Goal: Complete application form: Complete application form

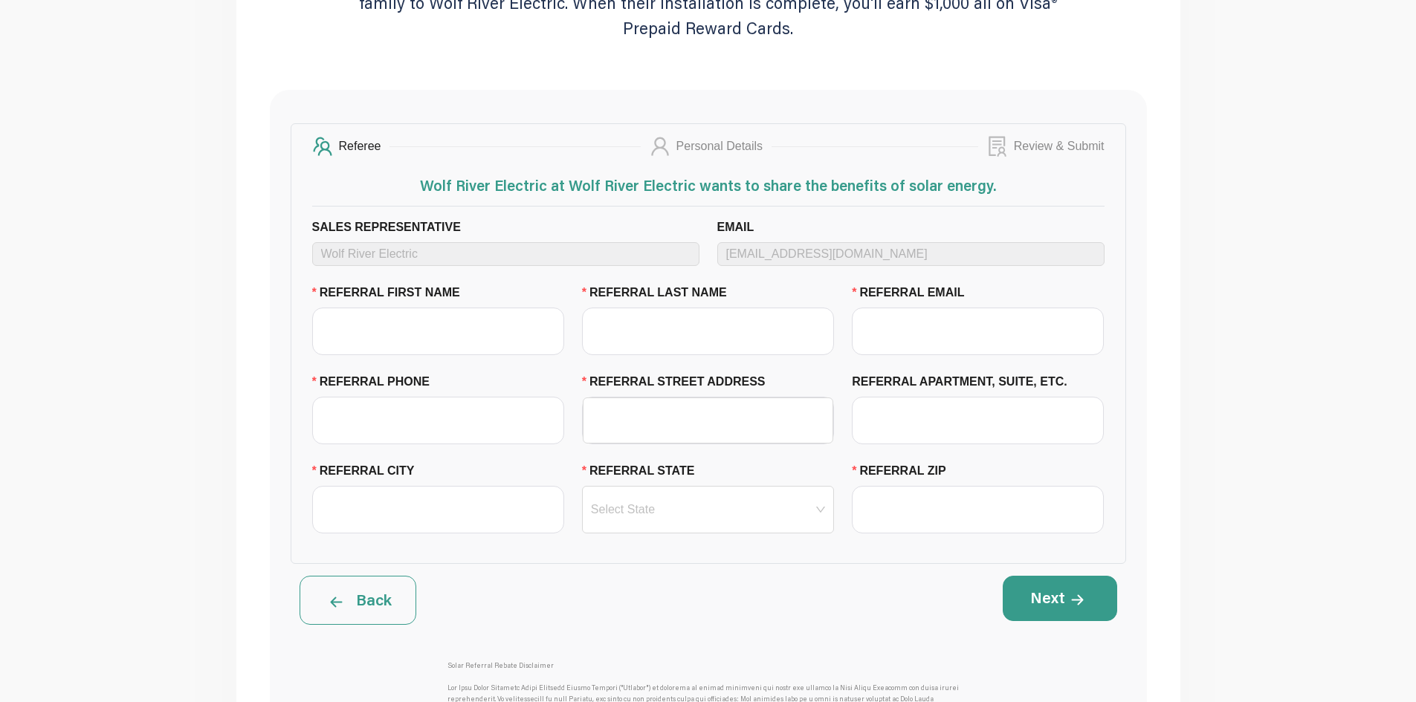
scroll to position [297, 0]
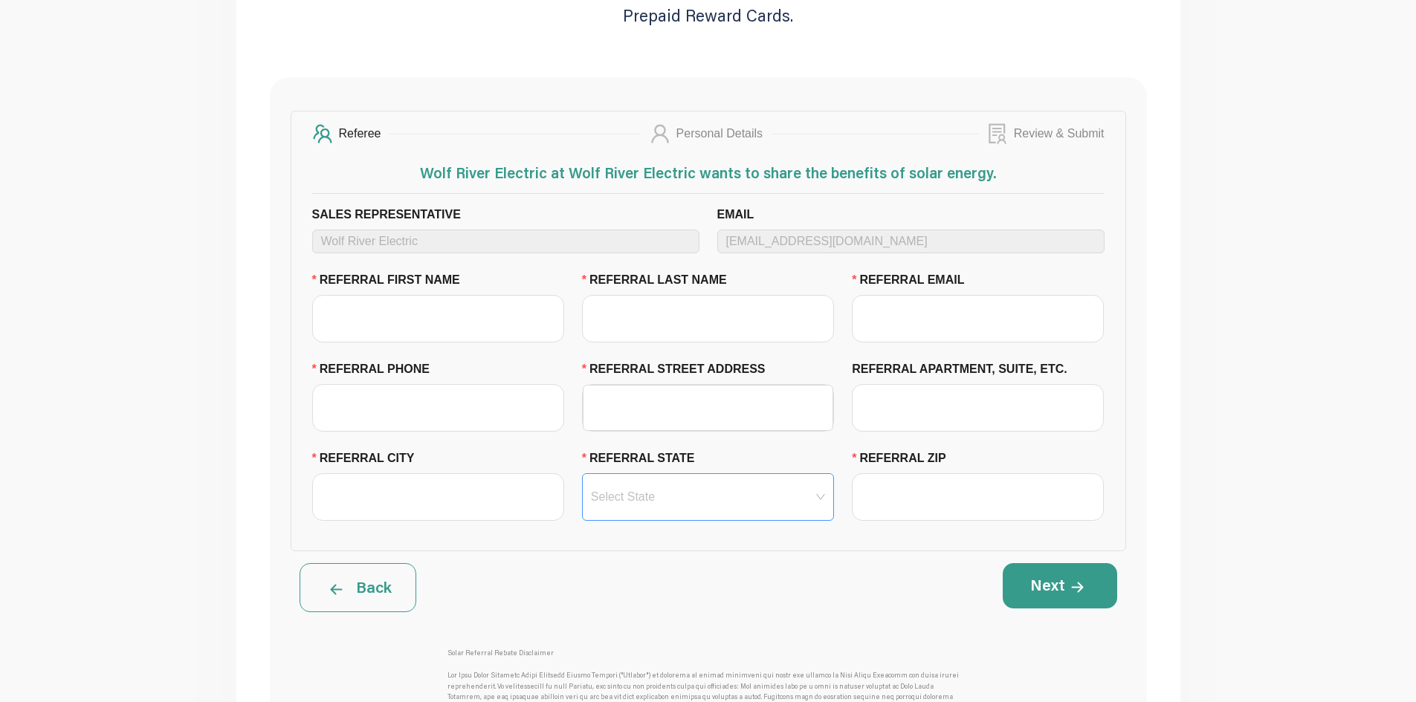
click at [723, 493] on input "REFERRAL STATE" at bounding box center [708, 497] width 234 height 46
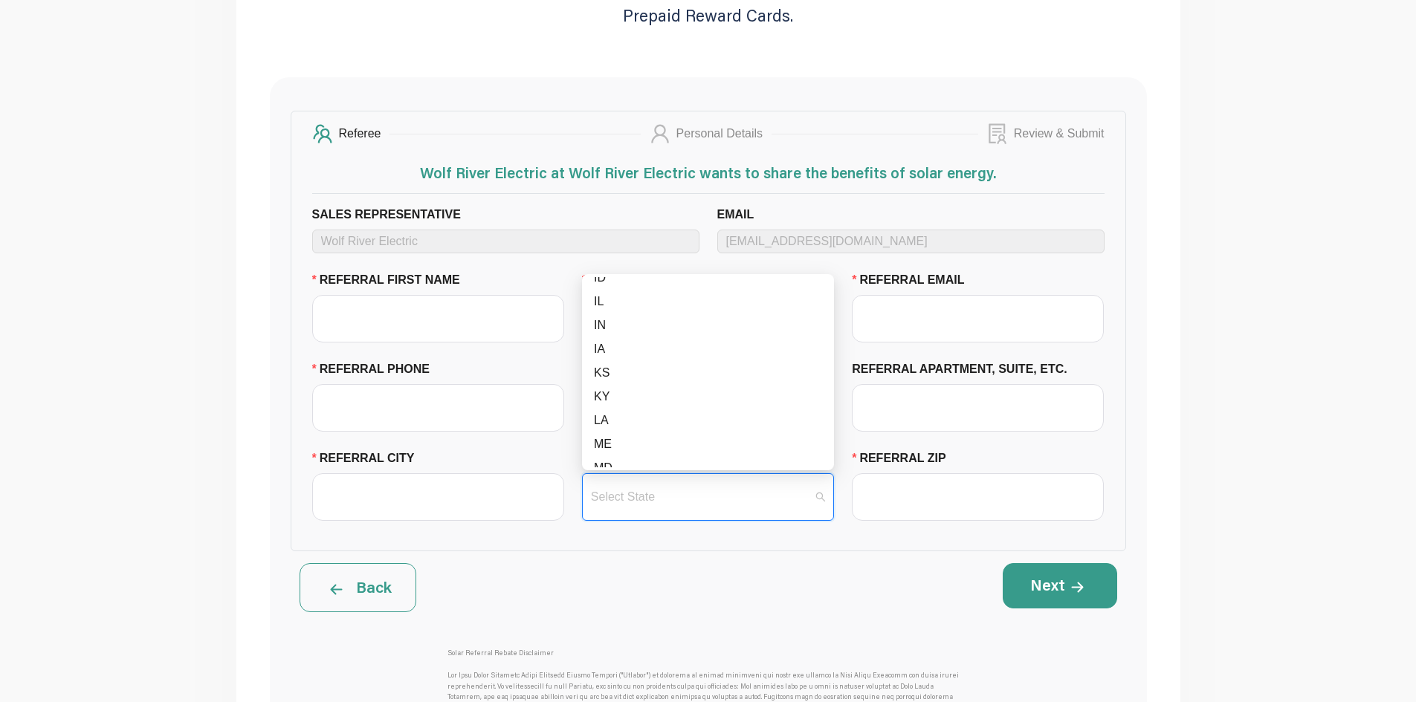
scroll to position [446, 0]
click at [640, 440] on div "MO" at bounding box center [708, 438] width 228 height 18
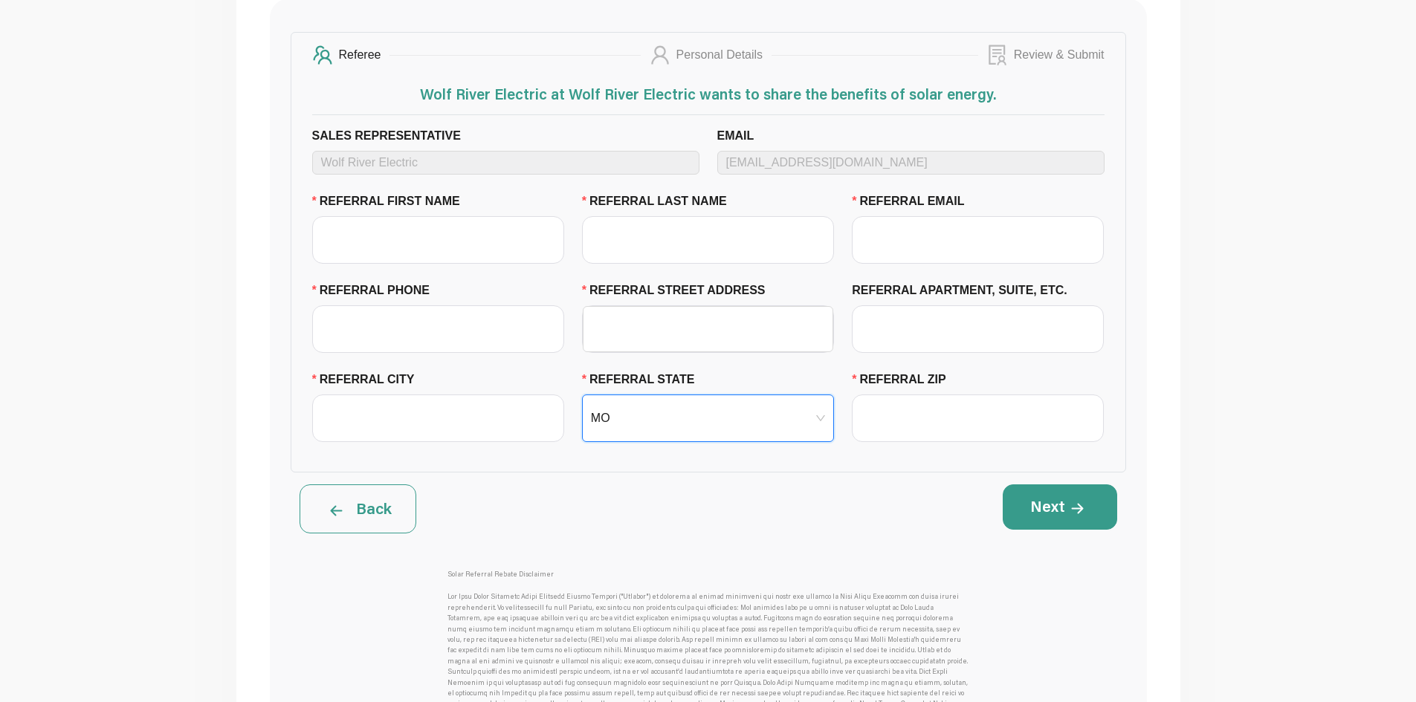
scroll to position [372, 0]
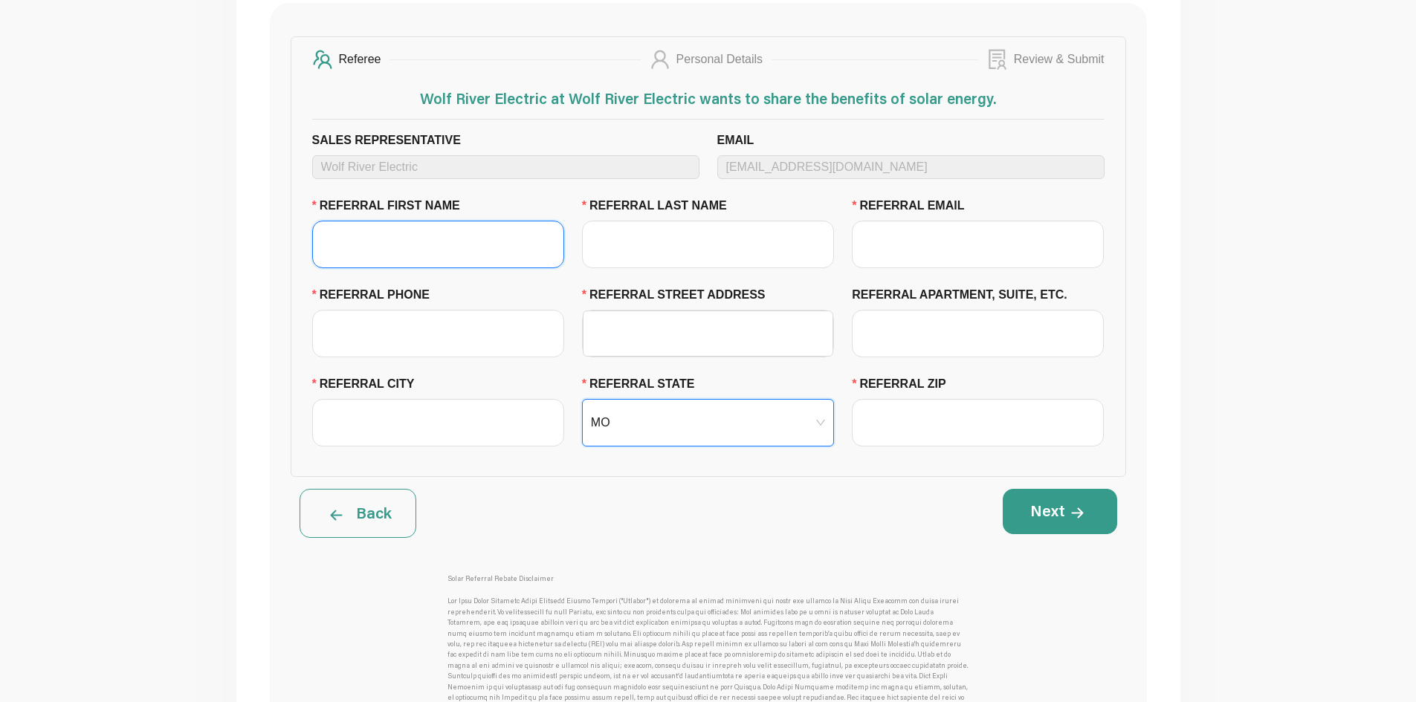
click at [453, 252] on input "REFERRAL FIRST NAME" at bounding box center [438, 245] width 252 height 48
type input "Weston"
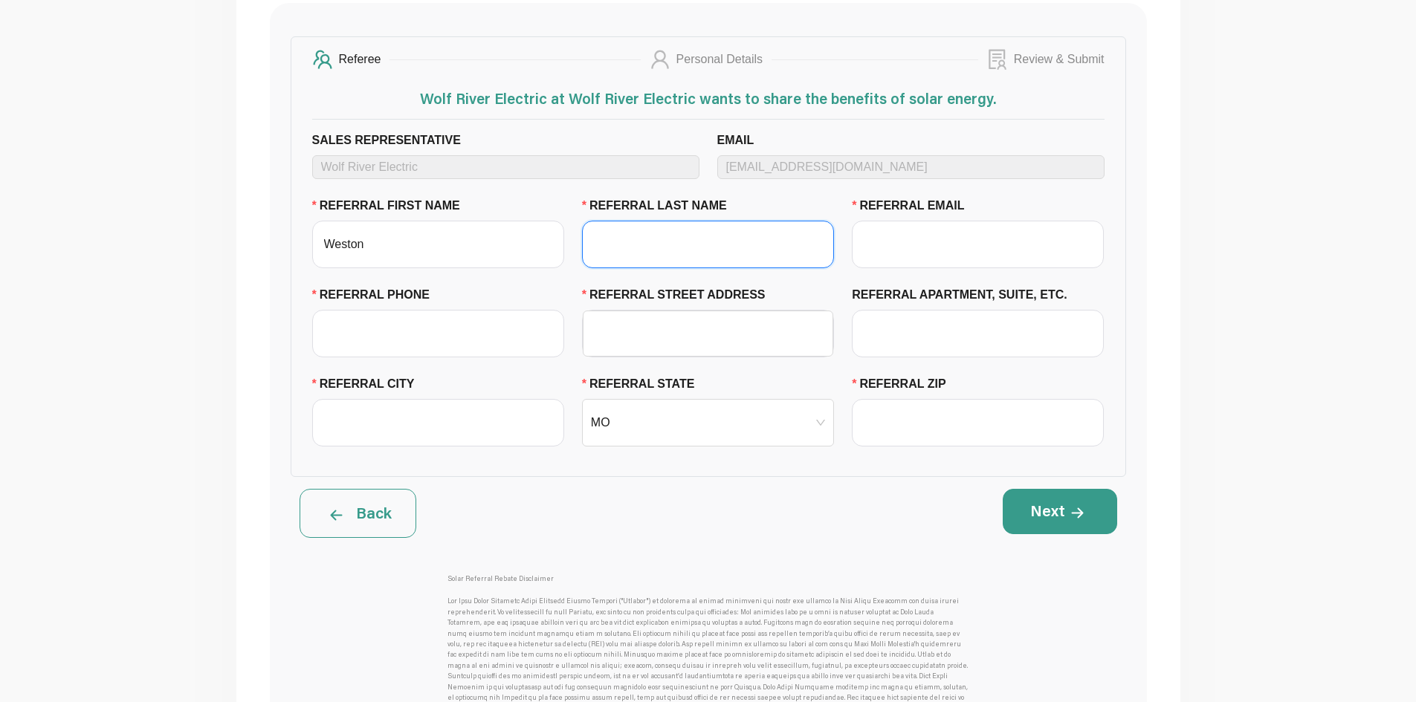
click at [634, 228] on input "REFERRAL LAST NAME" at bounding box center [708, 245] width 252 height 48
type input "[PERSON_NAME]"
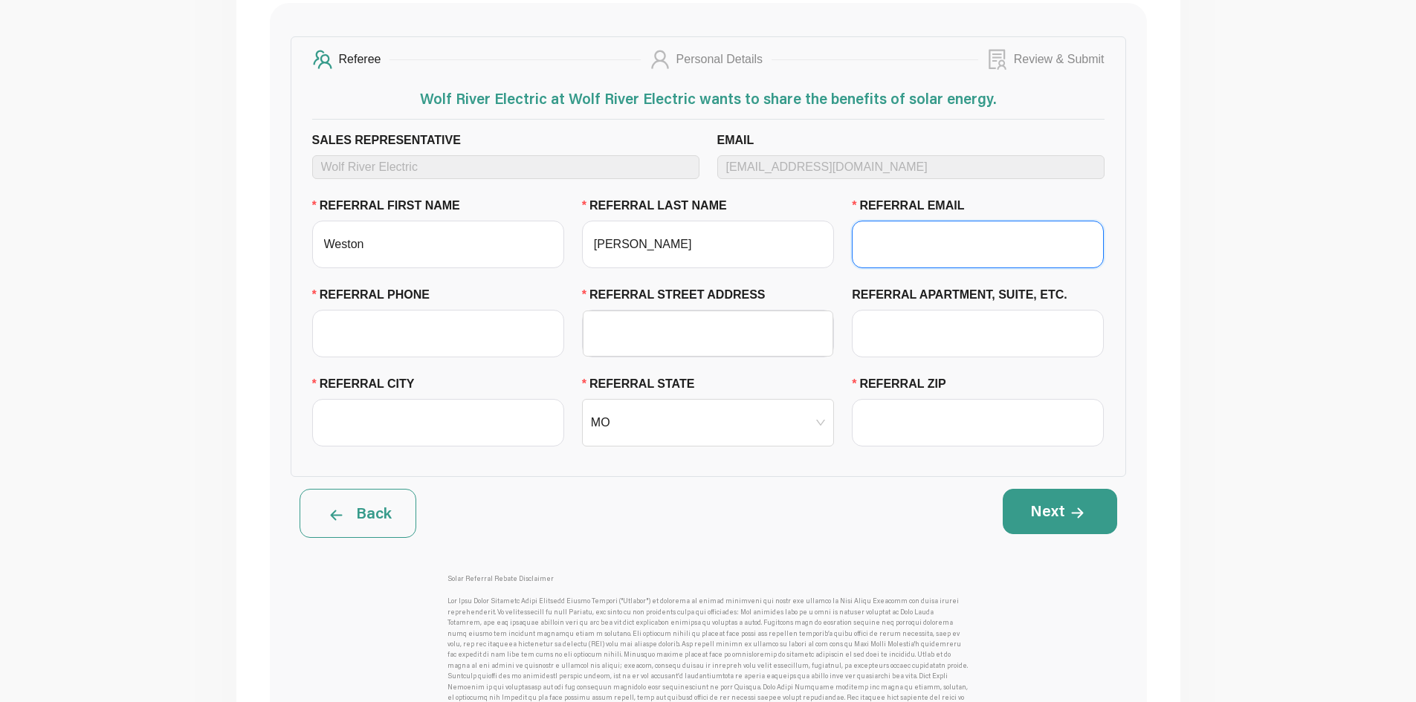
click at [968, 251] on input "REFERRAL EMAIL" at bounding box center [978, 245] width 252 height 48
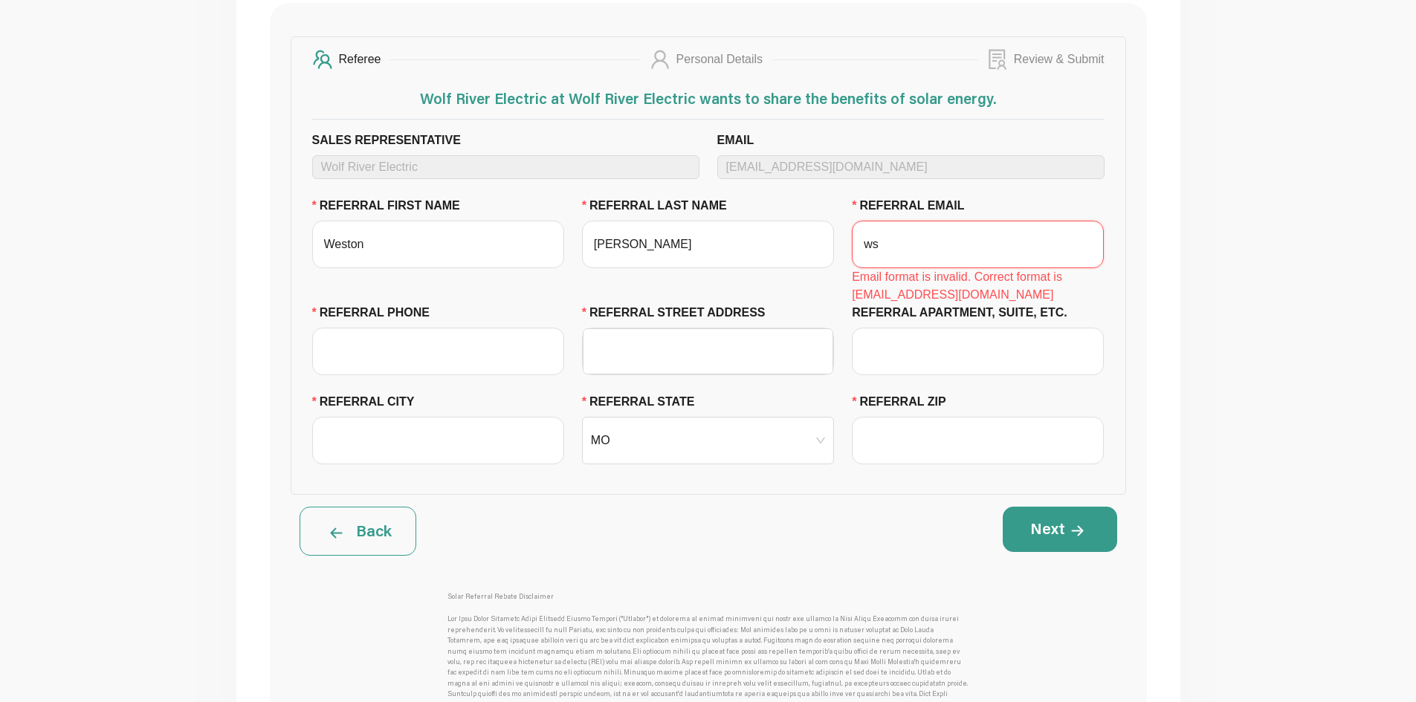
type input "w"
click at [424, 211] on label "REFERRAL FIRST NAME" at bounding box center [392, 206] width 160 height 18
click at [424, 221] on input "Weston" at bounding box center [438, 245] width 252 height 48
click at [427, 244] on input "Weston" at bounding box center [438, 245] width 252 height 48
type input "Weston"
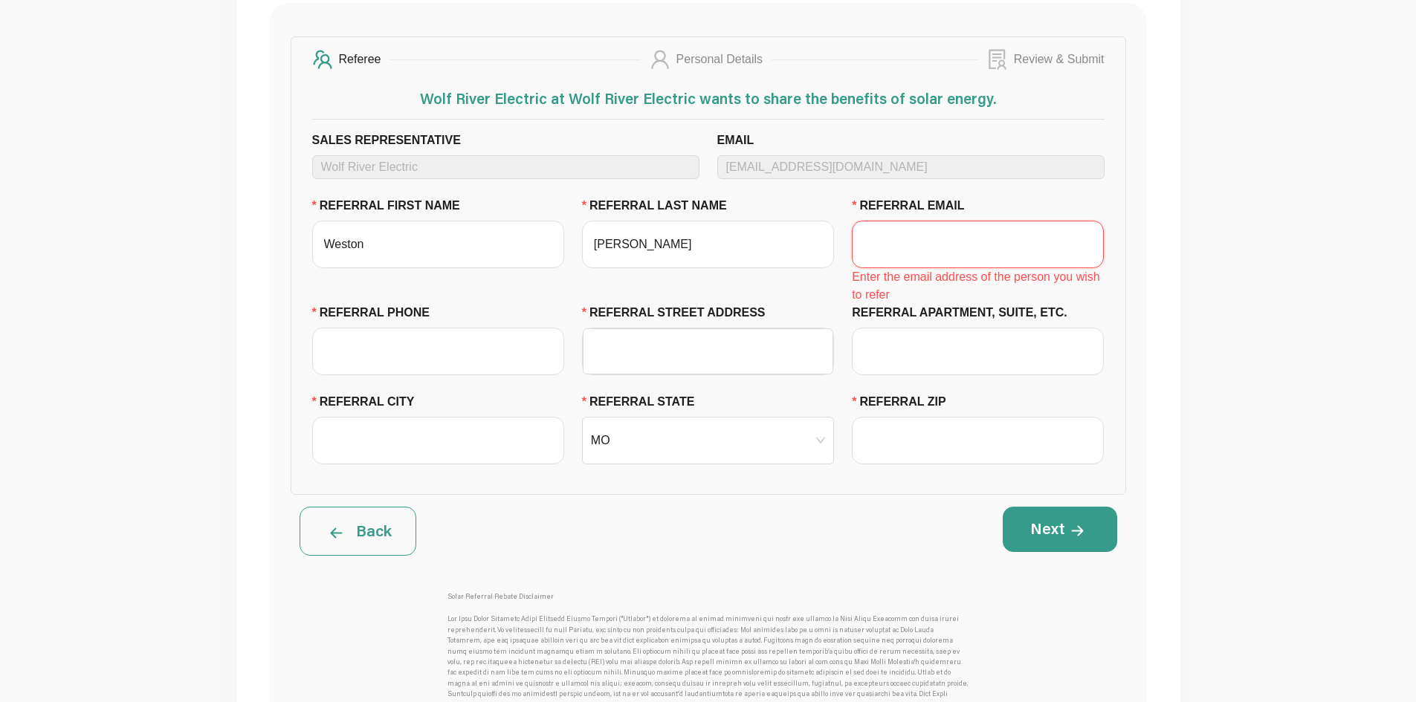
click at [924, 237] on input "REFERRAL EMAIL" at bounding box center [978, 245] width 252 height 48
click at [438, 349] on input "REFERRAL PHONE" at bounding box center [438, 352] width 252 height 48
click at [941, 242] on input "REFERRAL EMAIL" at bounding box center [978, 245] width 252 height 48
click at [493, 347] on input "REFERRAL PHONE" at bounding box center [438, 352] width 252 height 48
